Goal: Task Accomplishment & Management: Manage account settings

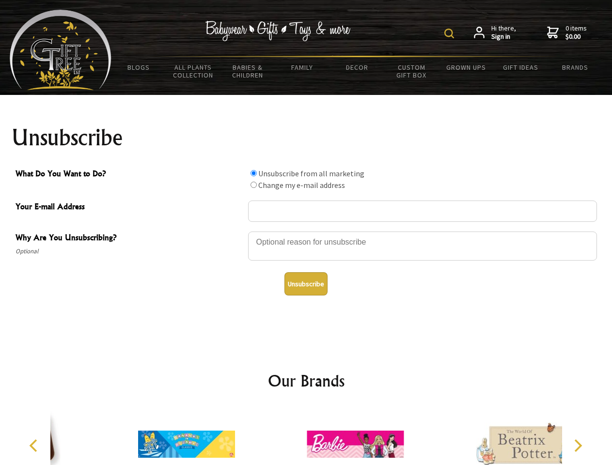
click at [451, 33] on img at bounding box center [449, 34] width 10 height 10
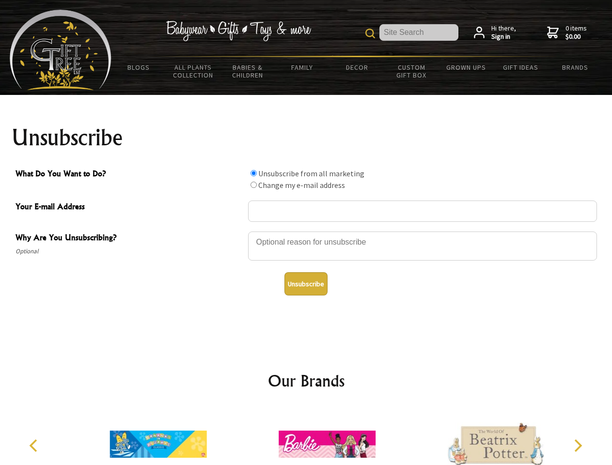
click at [306, 231] on div at bounding box center [422, 248] width 349 height 34
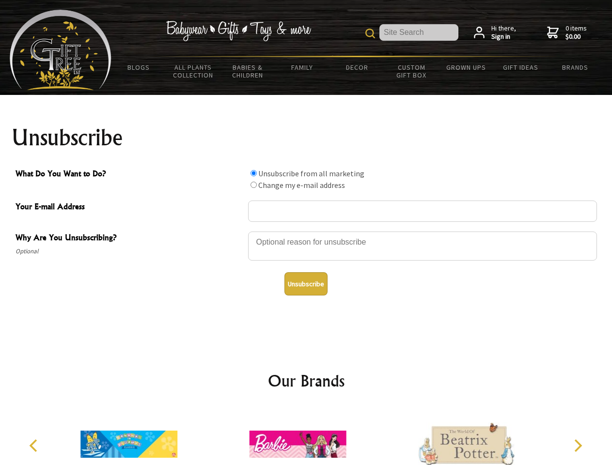
click at [253, 173] on input "What Do You Want to Do?" at bounding box center [254, 173] width 6 height 6
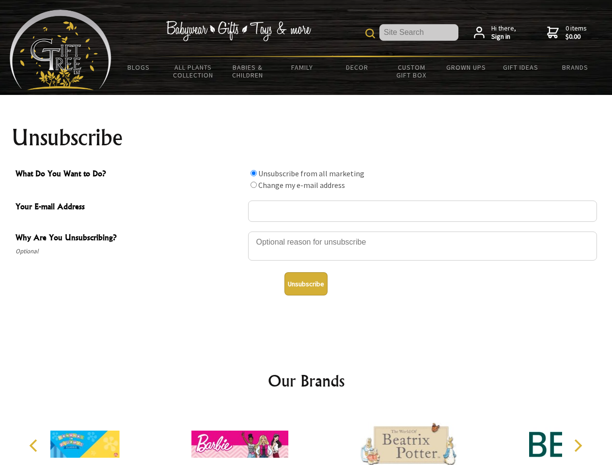
click at [253, 185] on input "What Do You Want to Do?" at bounding box center [254, 185] width 6 height 6
radio input "true"
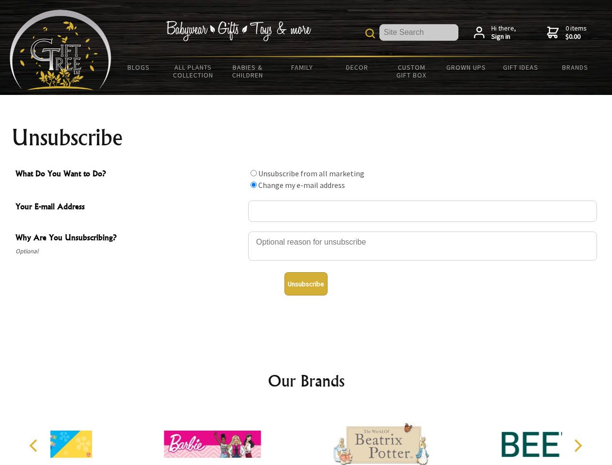
click at [306, 284] on button "Unsubscribe" at bounding box center [305, 283] width 43 height 23
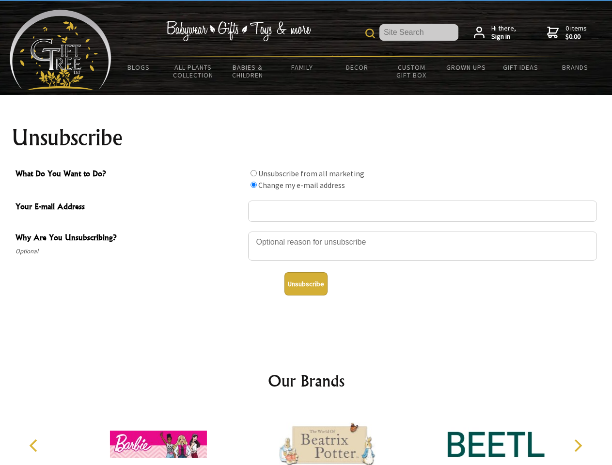
click at [35, 446] on icon "Previous" at bounding box center [34, 446] width 13 height 13
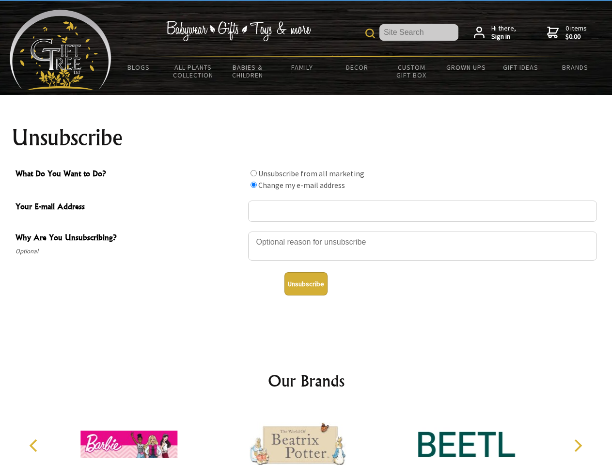
click at [578, 446] on icon "Next" at bounding box center [577, 446] width 13 height 13
